Goal: Task Accomplishment & Management: Manage account settings

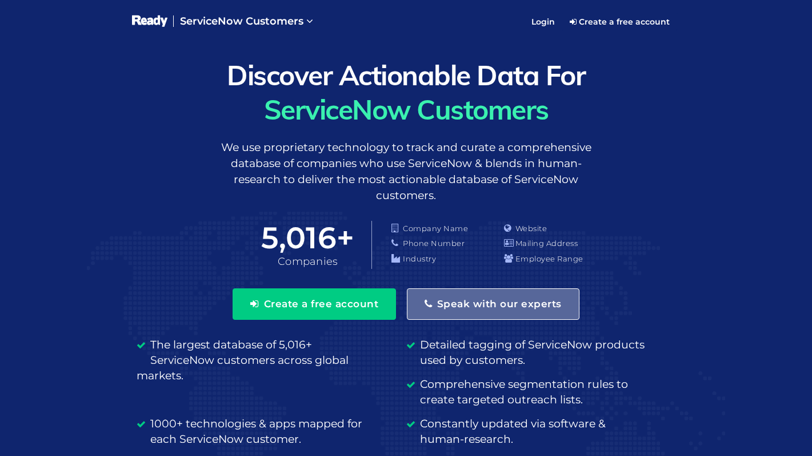
click at [449, 294] on button "Speak with our experts" at bounding box center [493, 303] width 173 height 31
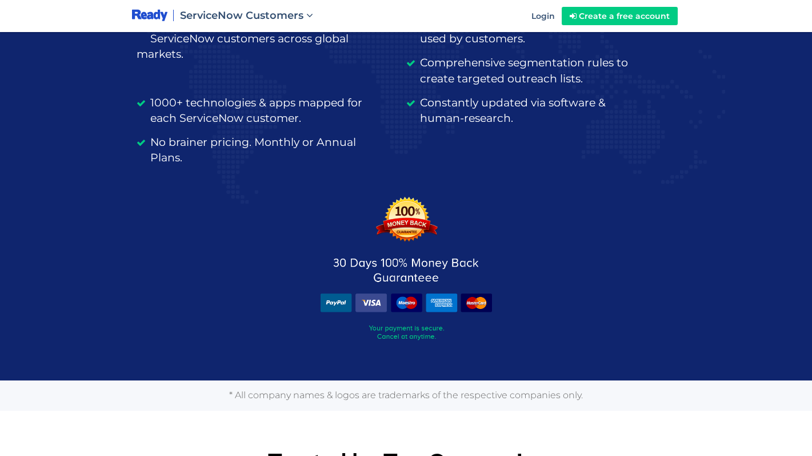
scroll to position [288, 0]
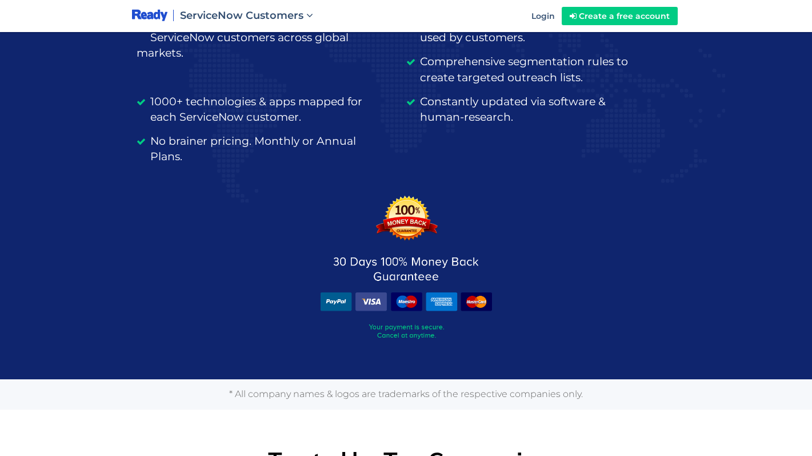
click at [419, 337] on img at bounding box center [407, 269] width 172 height 146
click at [374, 302] on img at bounding box center [407, 269] width 172 height 146
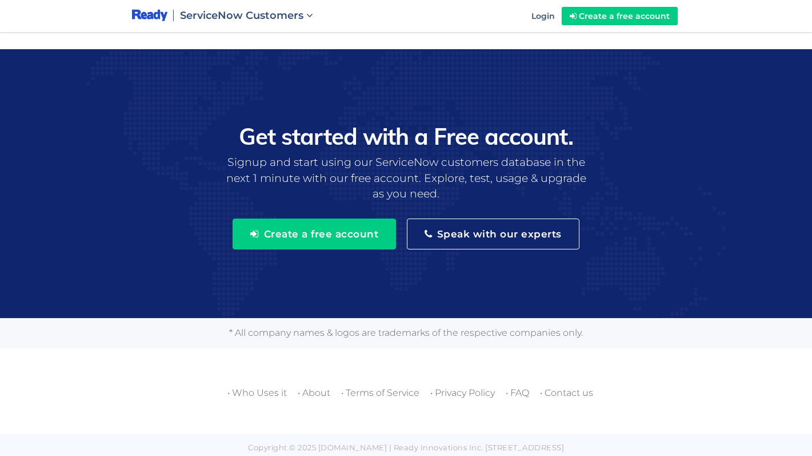
scroll to position [3665, 0]
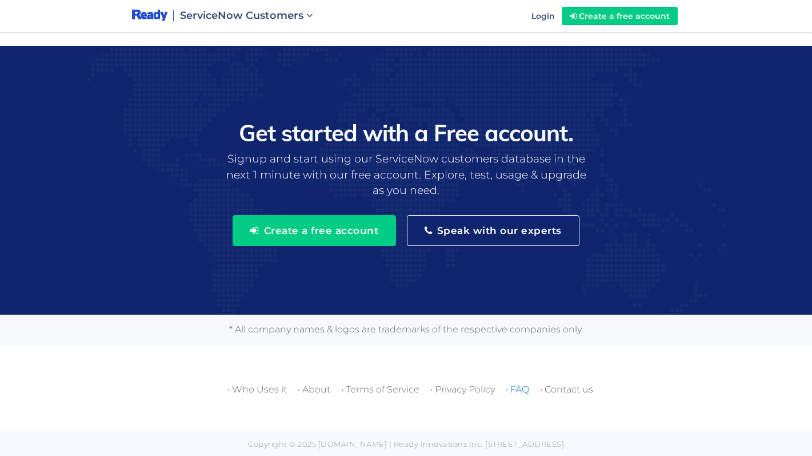
click at [529, 388] on link "• FAQ" at bounding box center [517, 389] width 23 height 11
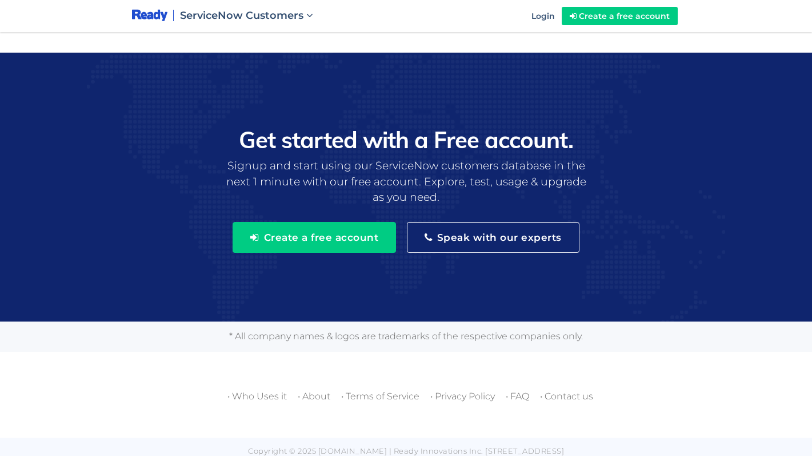
scroll to position [416, 0]
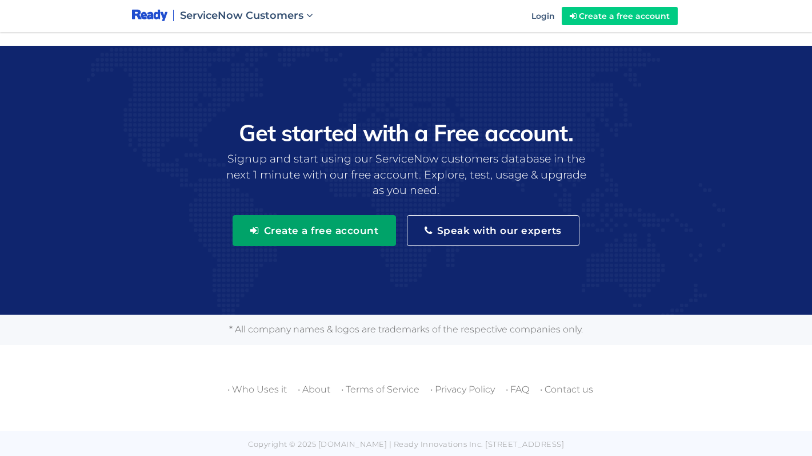
click at [354, 222] on button "Create a free account" at bounding box center [315, 230] width 164 height 31
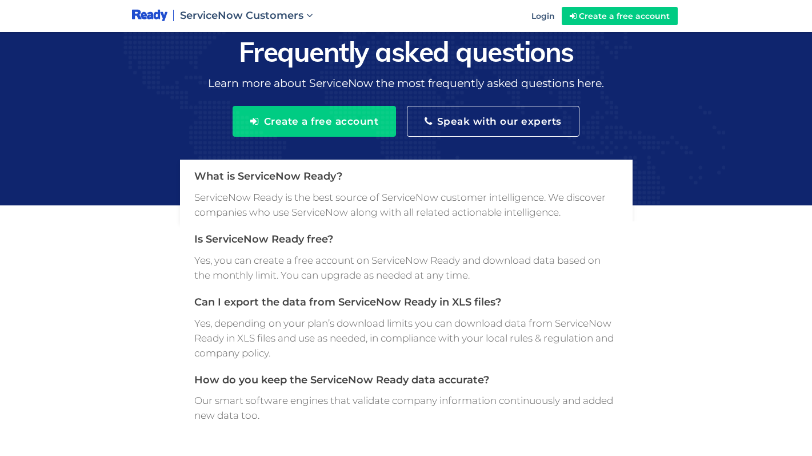
scroll to position [416, 0]
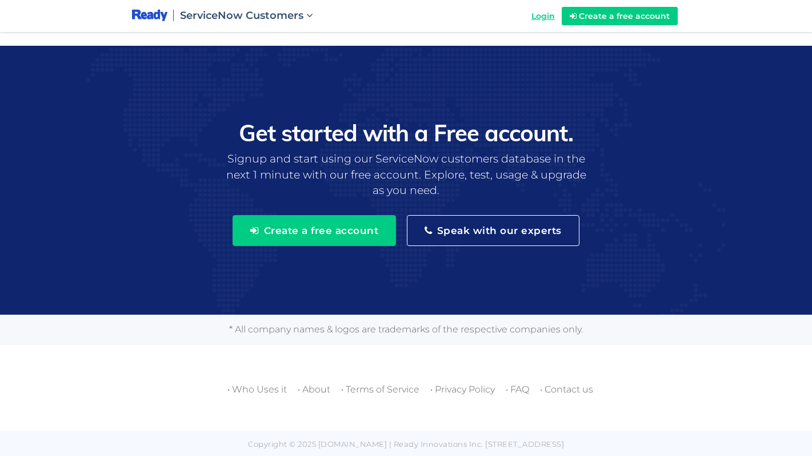
click at [545, 18] on span "Login" at bounding box center [543, 16] width 23 height 10
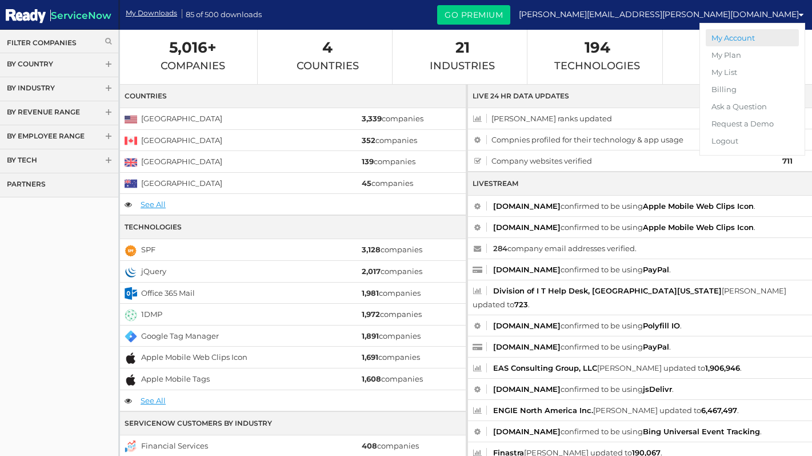
click at [716, 40] on link "My Account" at bounding box center [752, 37] width 93 height 17
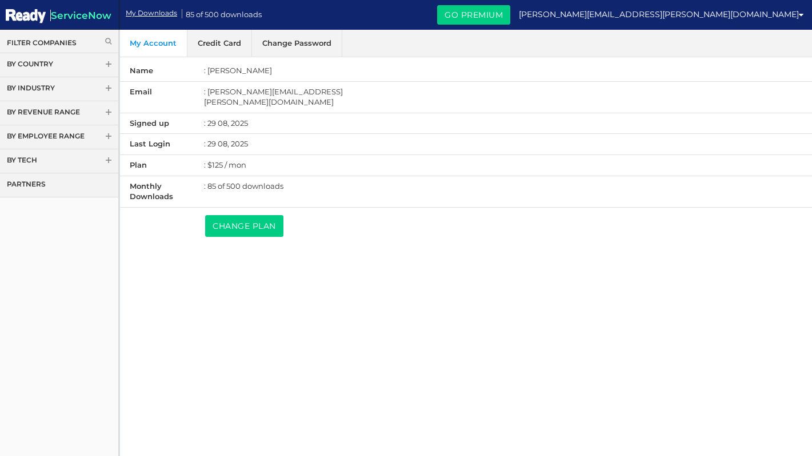
click at [261, 220] on link "Change Plan" at bounding box center [244, 226] width 78 height 22
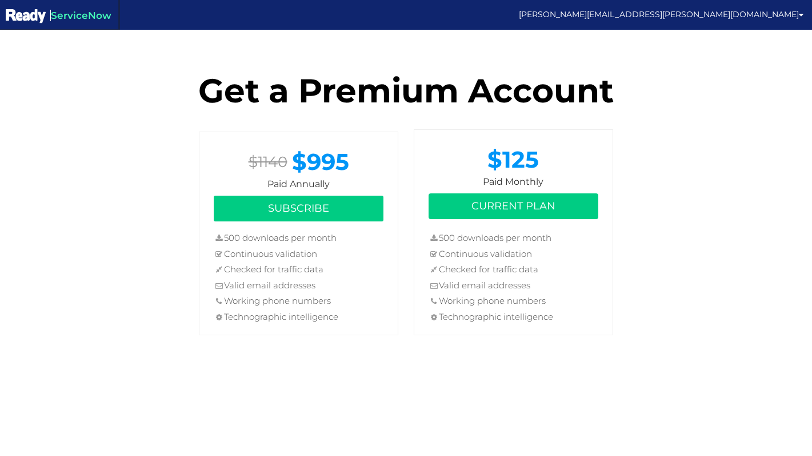
scroll to position [21, 0]
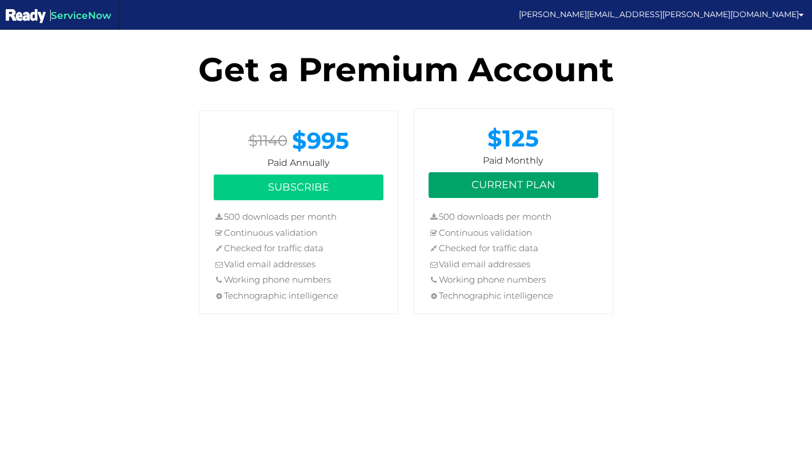
click at [536, 189] on button "Current Plan" at bounding box center [514, 185] width 170 height 26
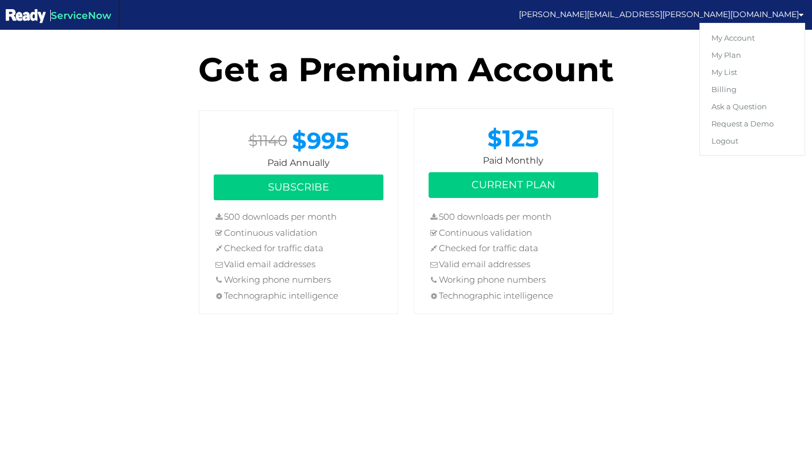
click at [735, 22] on link "[PERSON_NAME][EMAIL_ADDRESS][PERSON_NAME][DOMAIN_NAME]" at bounding box center [661, 14] width 285 height 17
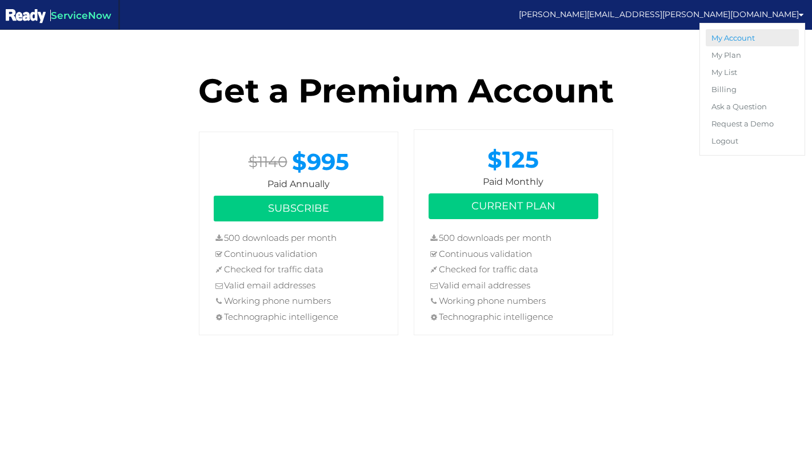
click at [735, 34] on link "My Account" at bounding box center [752, 37] width 93 height 17
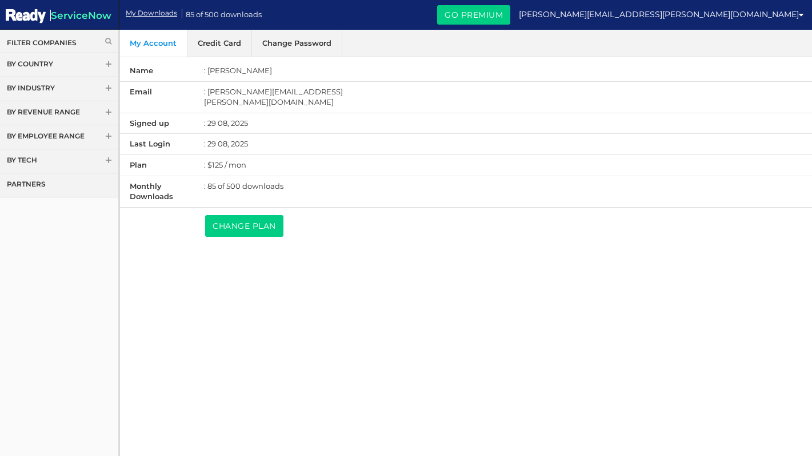
click at [224, 45] on link "Credit Card" at bounding box center [220, 43] width 65 height 27
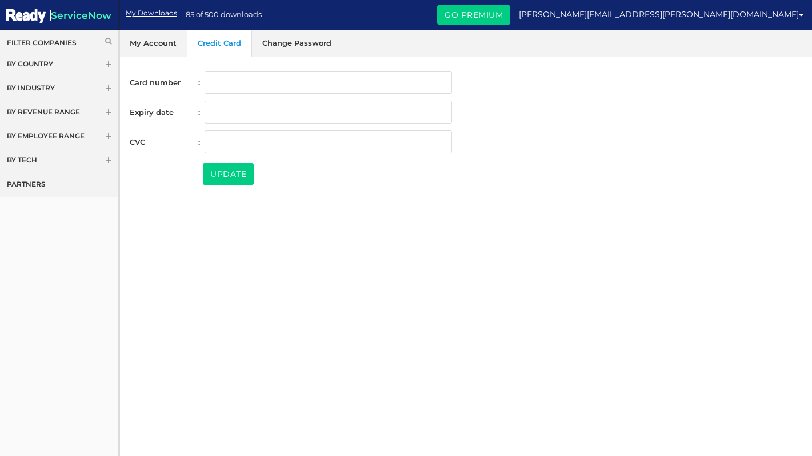
click at [277, 44] on link "Change Password" at bounding box center [297, 43] width 90 height 27
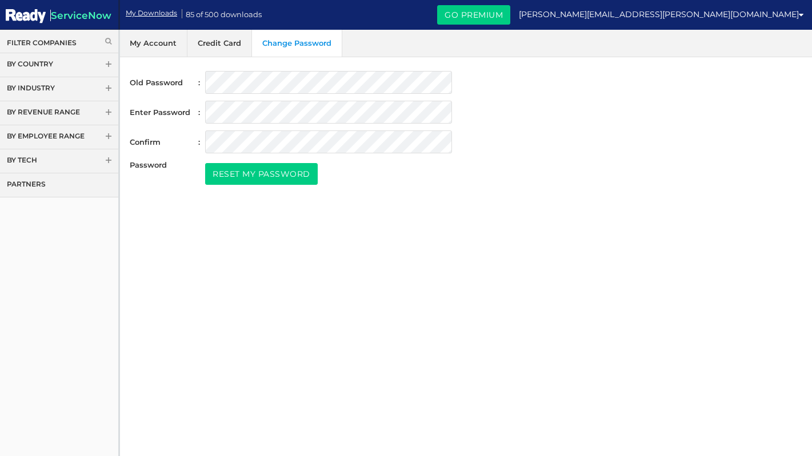
click at [158, 51] on link "My Account" at bounding box center [153, 43] width 68 height 27
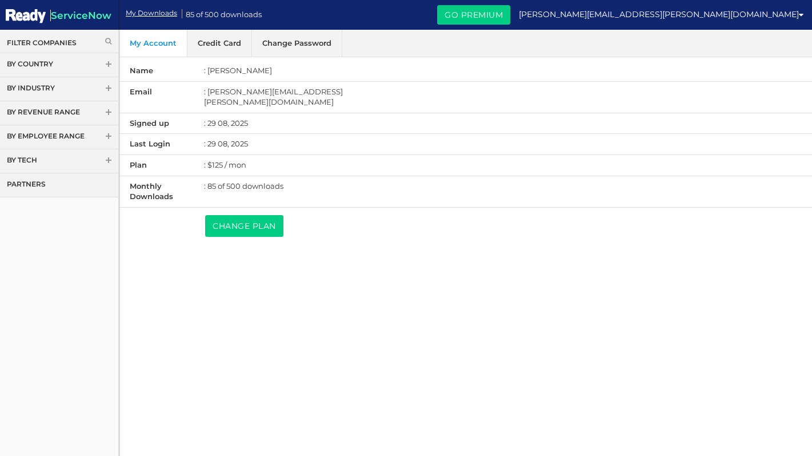
click at [105, 41] on icon at bounding box center [108, 41] width 6 height 7
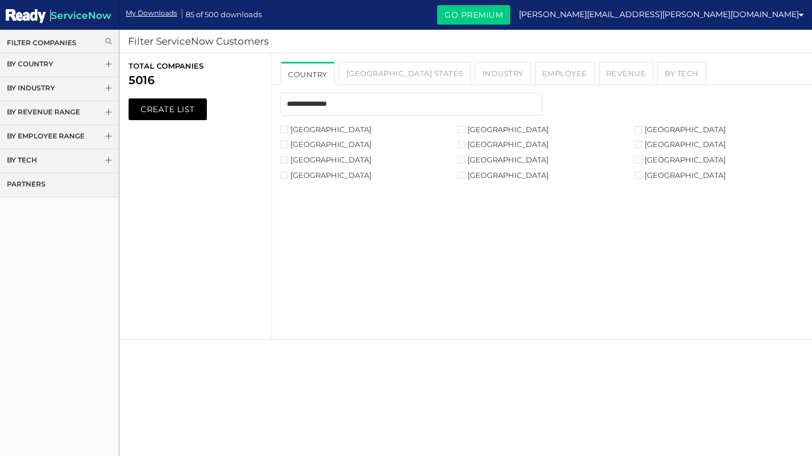
click at [106, 158] on span at bounding box center [109, 161] width 8 height 9
click at [511, 18] on link "Go Premium" at bounding box center [473, 14] width 73 height 19
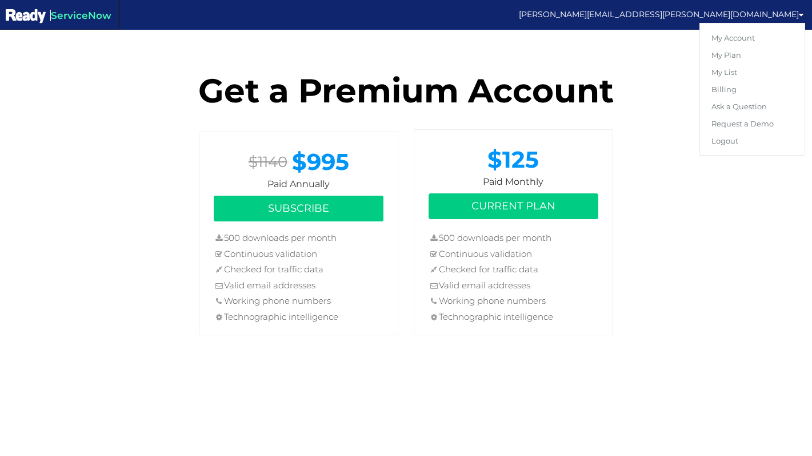
click at [680, 15] on link "[PERSON_NAME][EMAIL_ADDRESS][PERSON_NAME][DOMAIN_NAME]" at bounding box center [661, 14] width 285 height 17
click at [730, 61] on link "My Plan" at bounding box center [752, 54] width 93 height 17
click at [731, 52] on link "My Plan" at bounding box center [752, 54] width 93 height 17
click at [734, 88] on link "Billing" at bounding box center [752, 89] width 93 height 17
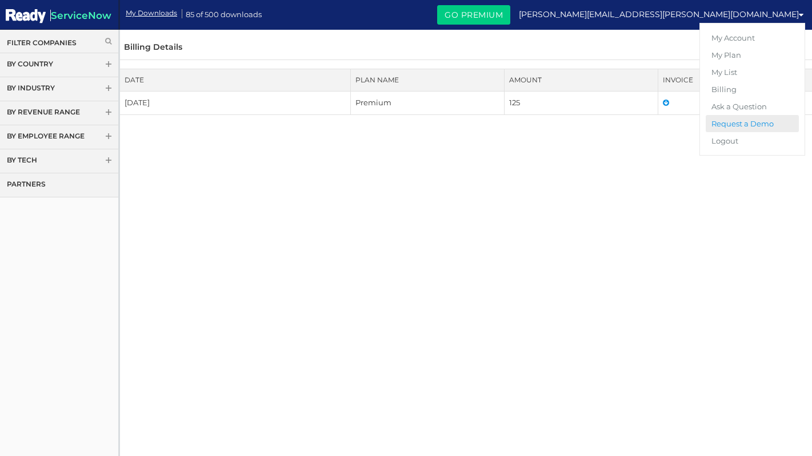
click at [739, 119] on link "Request a Demo" at bounding box center [752, 123] width 93 height 17
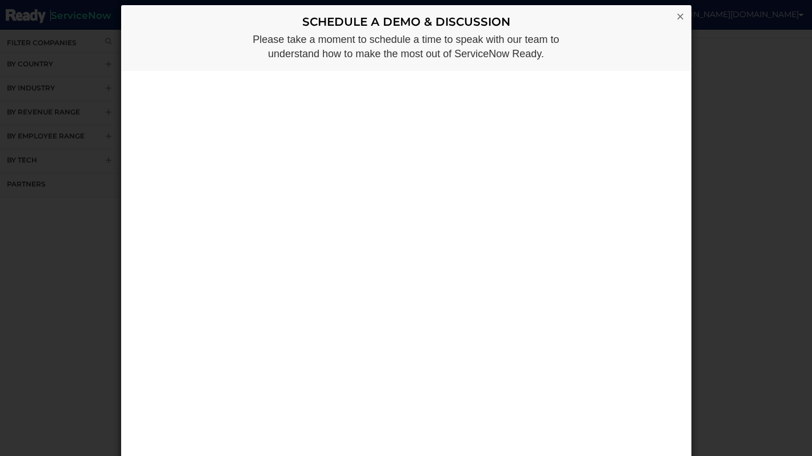
scroll to position [85, 0]
click at [680, 17] on link "×" at bounding box center [680, 17] width 8 height 14
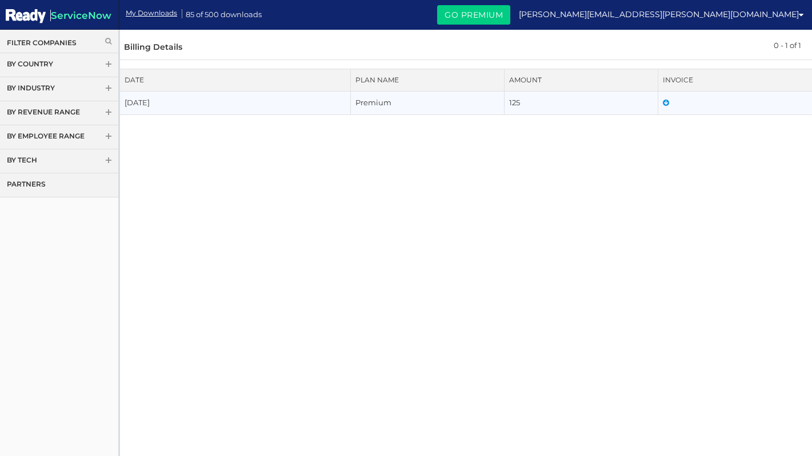
click at [394, 111] on td "Premium" at bounding box center [428, 102] width 154 height 23
click at [280, 109] on td "[DATE]" at bounding box center [235, 102] width 231 height 23
click at [673, 105] on td at bounding box center [736, 102] width 154 height 23
click at [668, 105] on icon at bounding box center [666, 102] width 6 height 7
click at [508, 94] on td "125" at bounding box center [582, 102] width 154 height 23
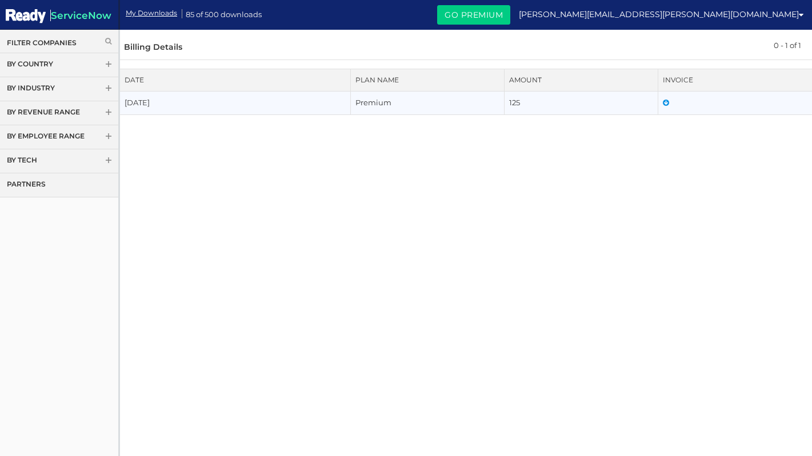
click at [513, 106] on td "125" at bounding box center [582, 102] width 154 height 23
